Goal: Task Accomplishment & Management: Complete application form

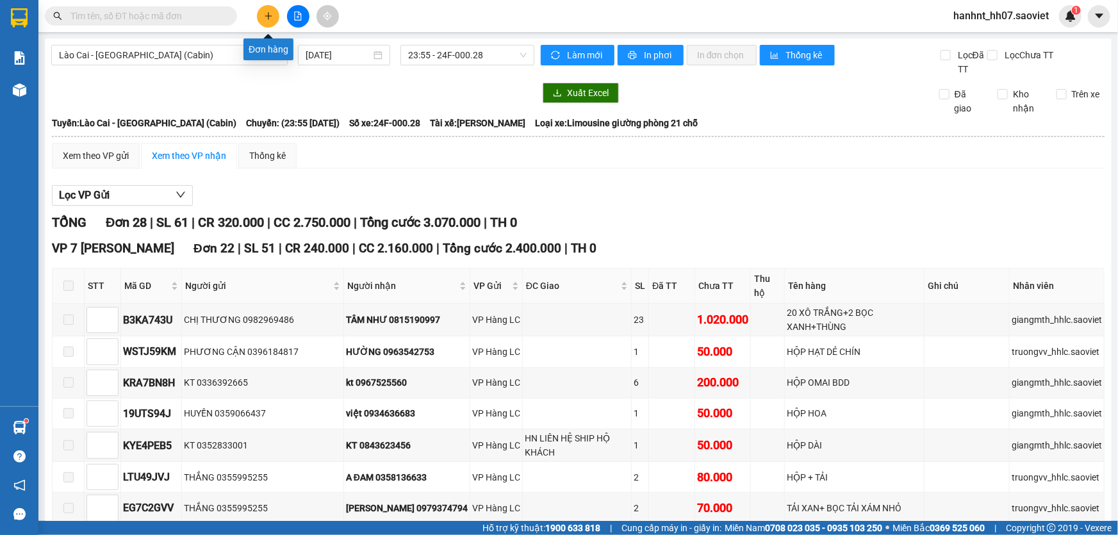
click at [267, 10] on button at bounding box center [268, 16] width 22 height 22
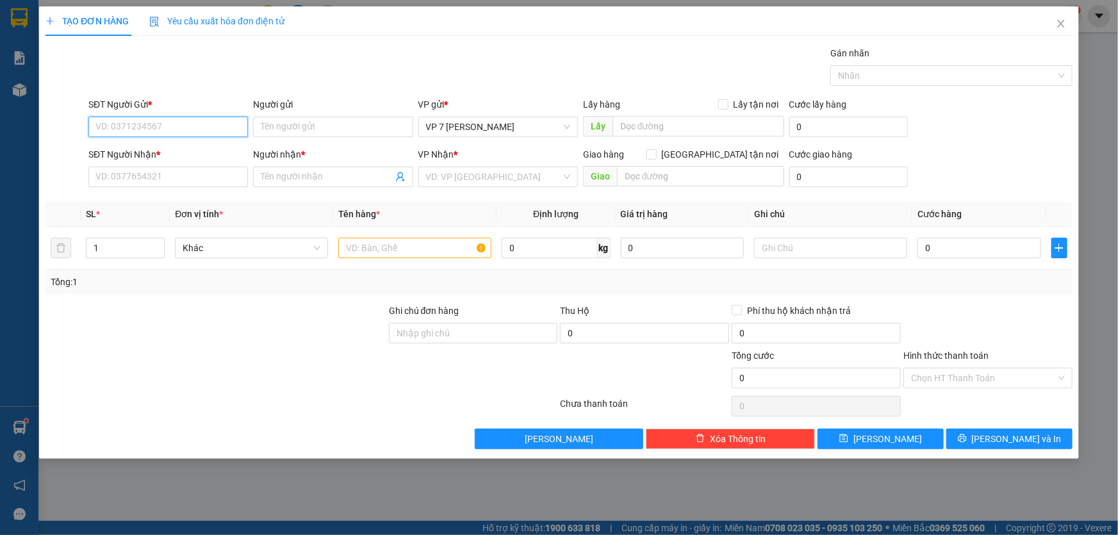
click at [122, 127] on input "SĐT Người Gửi *" at bounding box center [167, 127] width 159 height 20
click at [122, 127] on input "112" at bounding box center [167, 127] width 159 height 20
type input "1"
click at [132, 149] on div "0907707188 - a thành" at bounding box center [168, 152] width 144 height 14
type input "0907707188"
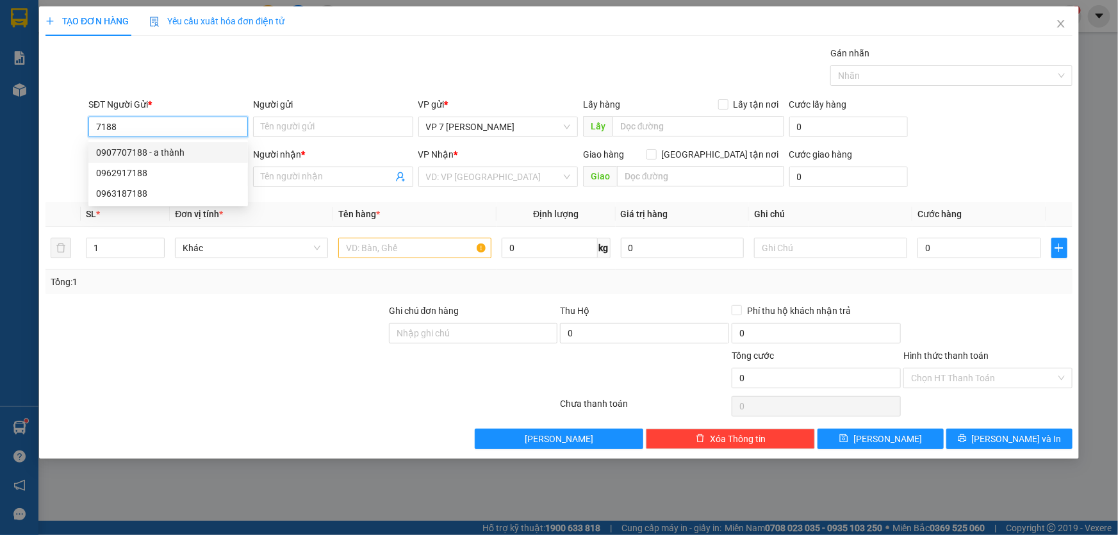
type input "a thành"
type input "0979665235"
type input "VIỆT"
type input "0907707188"
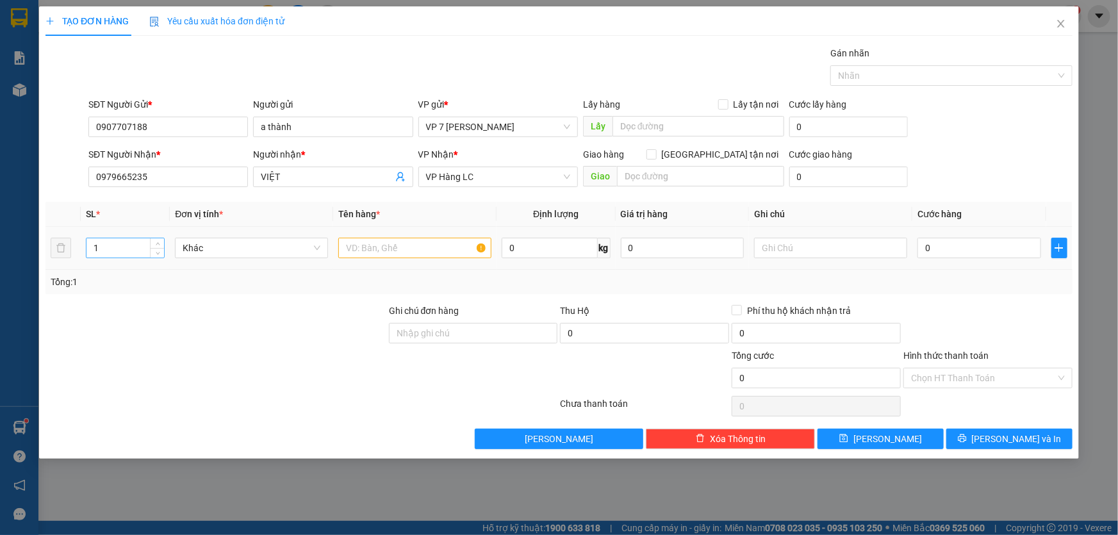
click at [117, 249] on input "1" at bounding box center [124, 247] width 77 height 19
type input "112"
click at [366, 250] on input "text" at bounding box center [414, 248] width 153 height 20
type input "1tivi+111kien"
click at [950, 286] on div "Tổng: 112" at bounding box center [559, 282] width 1016 height 14
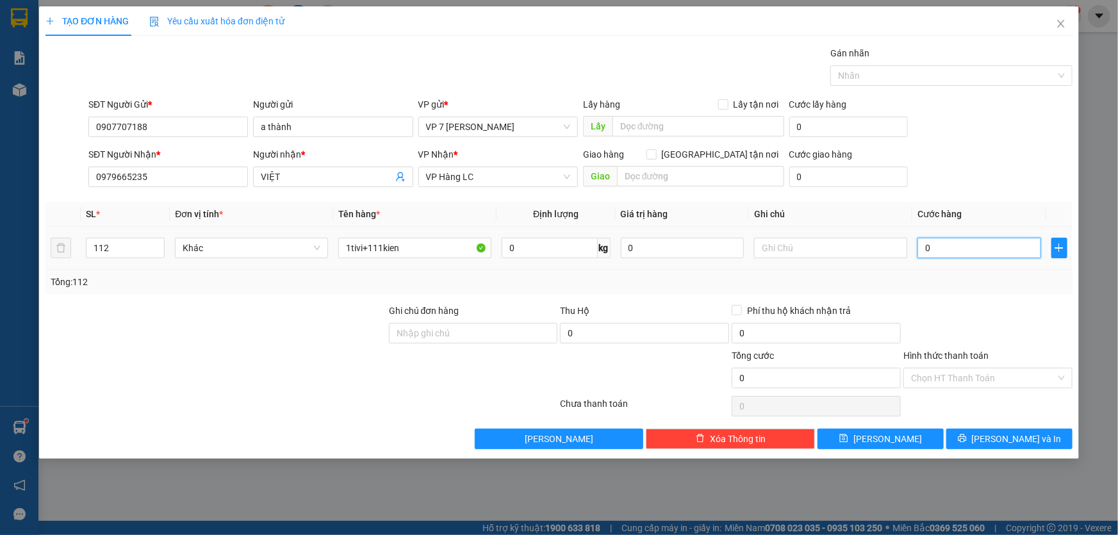
click at [952, 252] on input "0" at bounding box center [979, 248] width 124 height 20
type input "8"
type input "83"
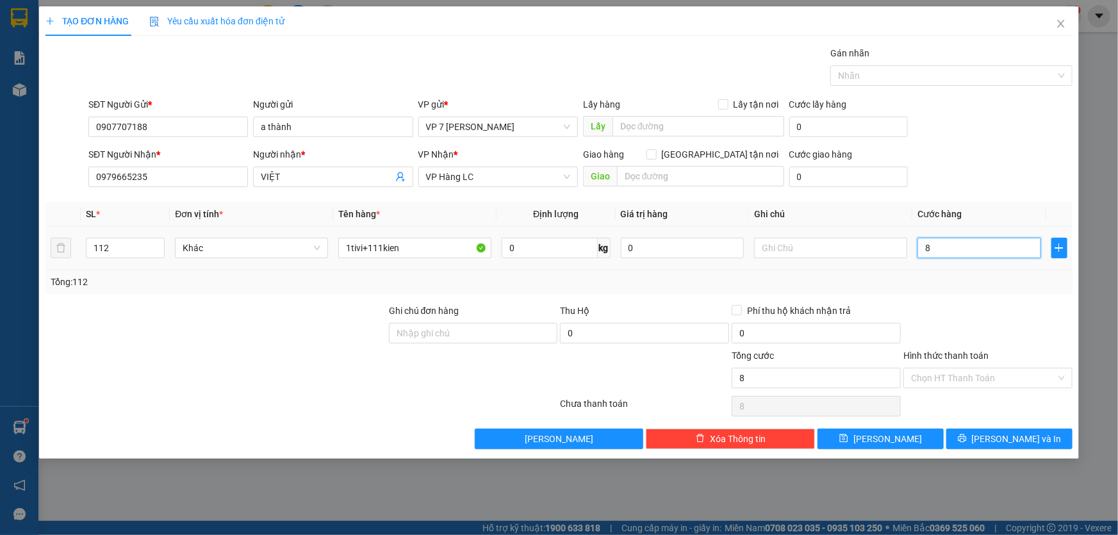
type input "83"
type input "830"
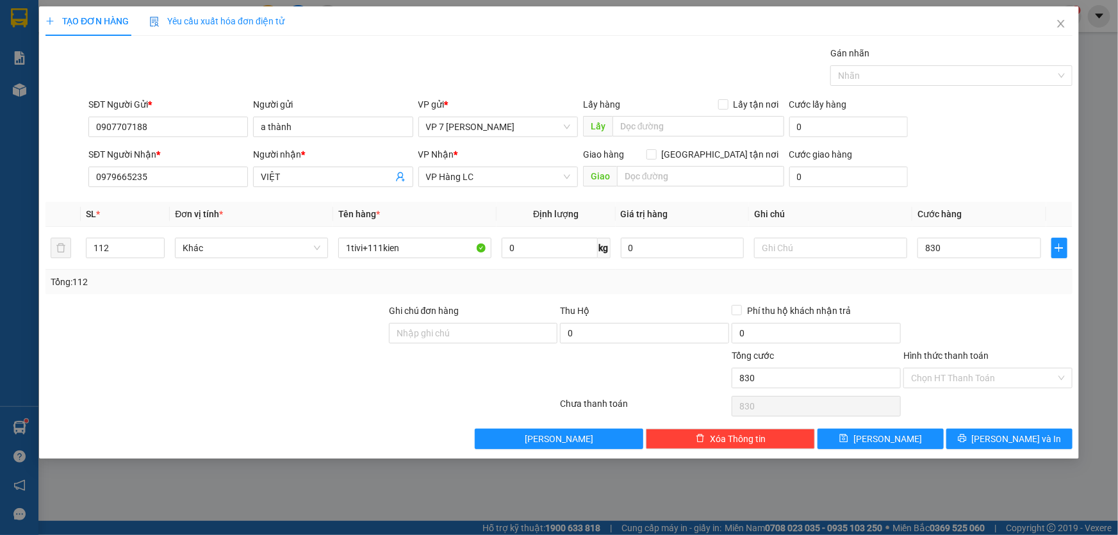
type input "830.000"
click at [916, 282] on div "Tổng: 112" at bounding box center [559, 282] width 1016 height 14
click at [937, 352] on label "Hình thức thanh toán" at bounding box center [945, 355] width 85 height 10
click at [937, 368] on input "Hình thức thanh toán" at bounding box center [983, 377] width 145 height 19
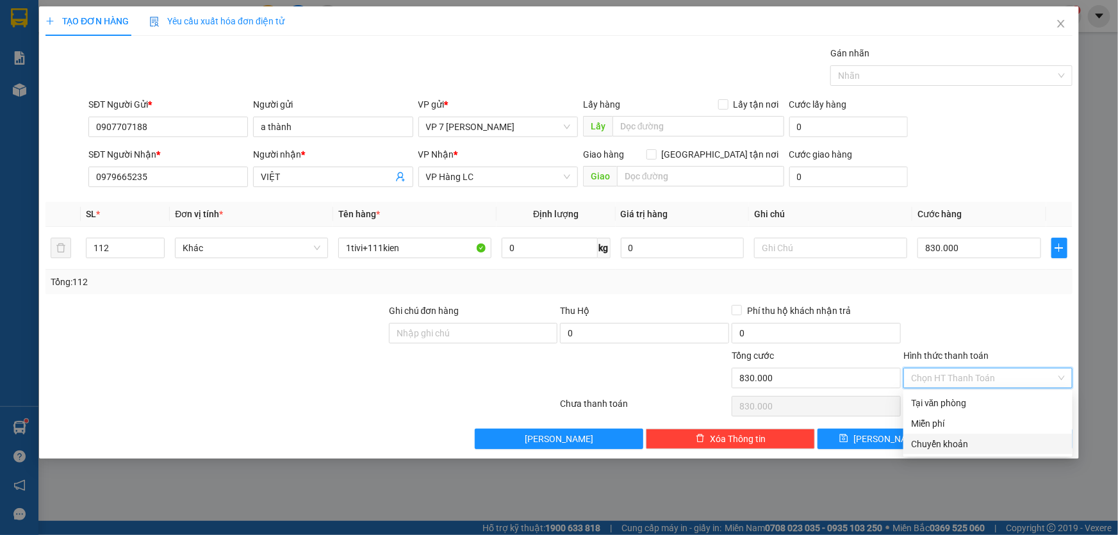
click at [945, 444] on div "Chuyển khoản" at bounding box center [988, 444] width 154 height 14
type input "0"
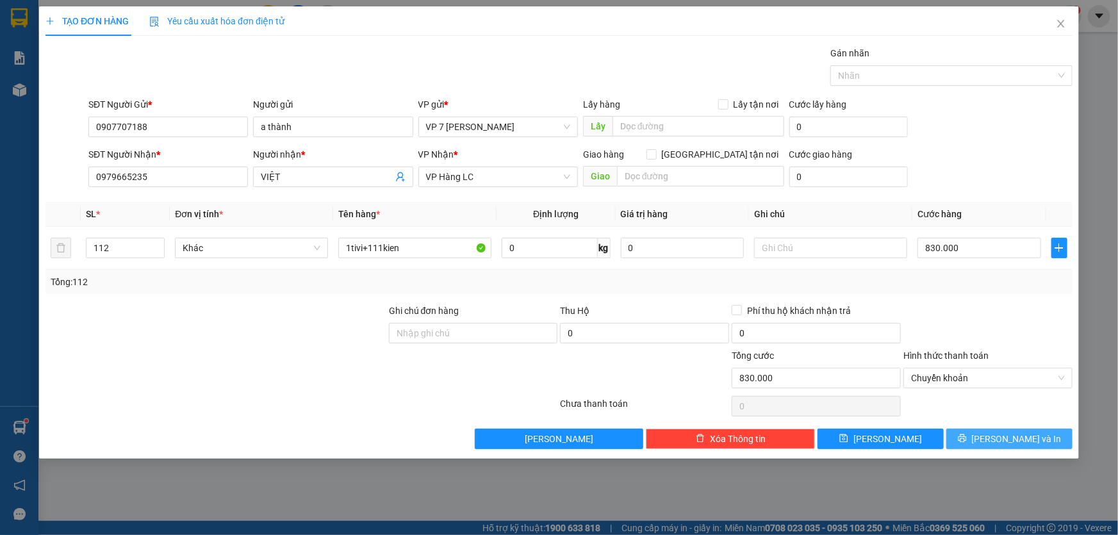
click at [977, 438] on button "[PERSON_NAME] và In" at bounding box center [1009, 438] width 126 height 20
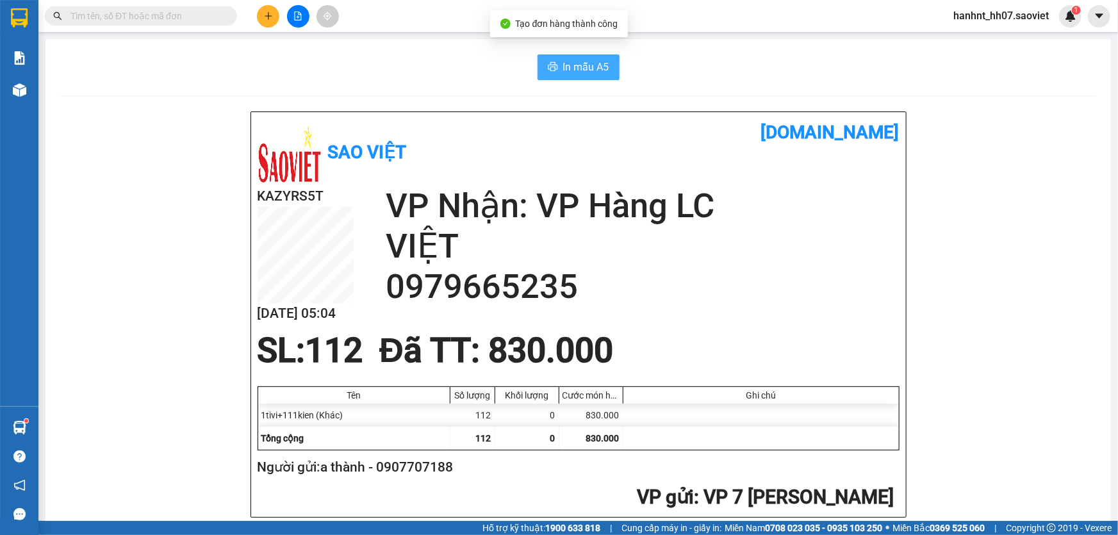
click at [572, 71] on span "In mẫu A5" at bounding box center [586, 67] width 46 height 16
